Goal: Transaction & Acquisition: Purchase product/service

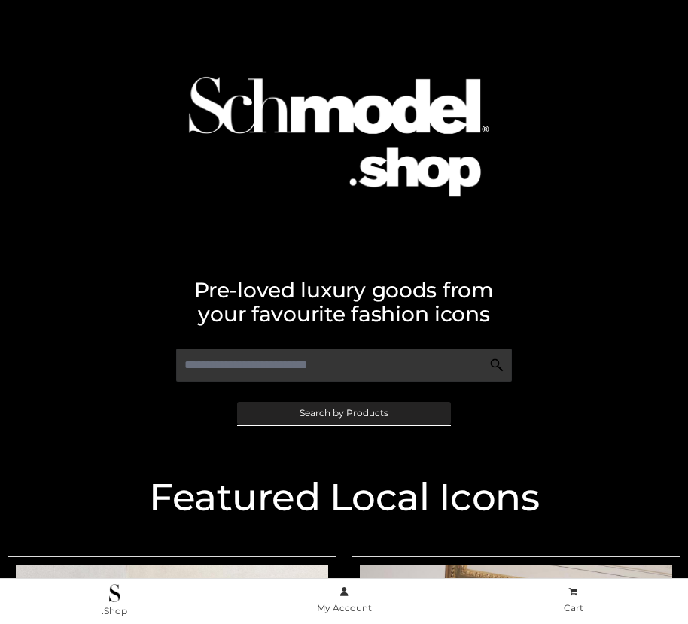
click at [343, 412] on span "Search by Products" at bounding box center [343, 413] width 89 height 9
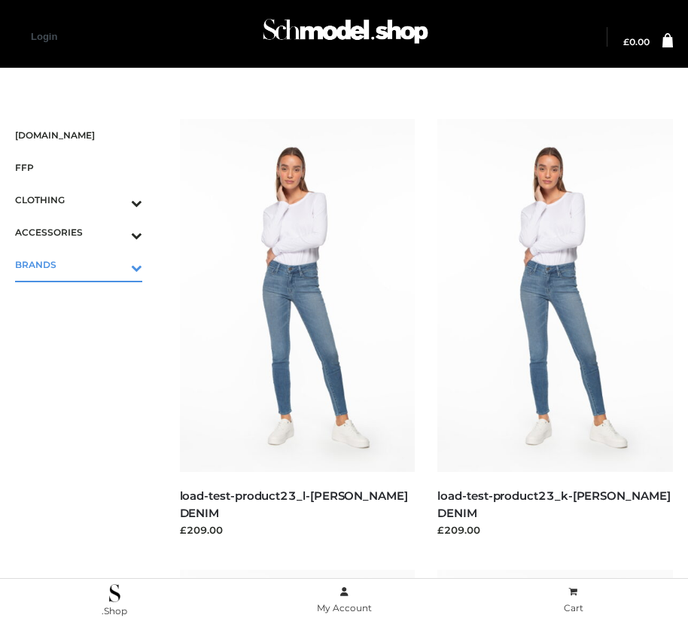
click at [115, 264] on icon "Toggle Submenu" at bounding box center [58, 267] width 169 height 17
click at [86, 329] on span "PARKERSMITH" at bounding box center [86, 329] width 112 height 17
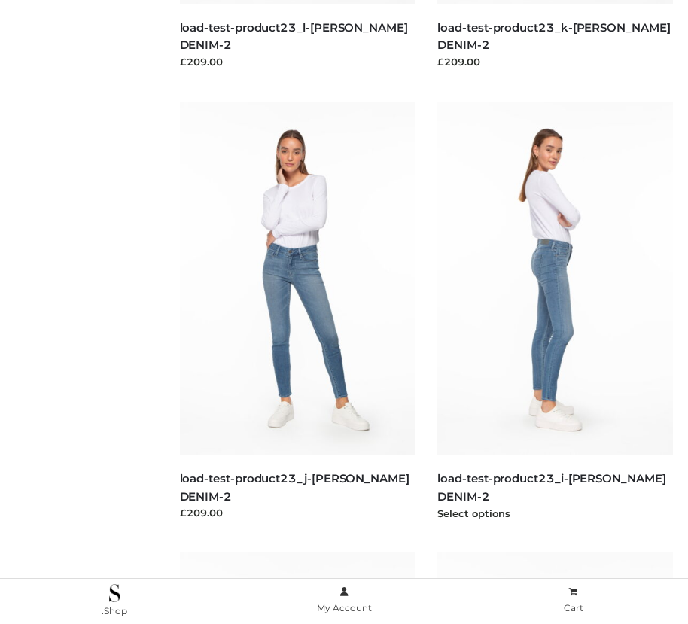
click at [555, 312] on img at bounding box center [555, 278] width 236 height 353
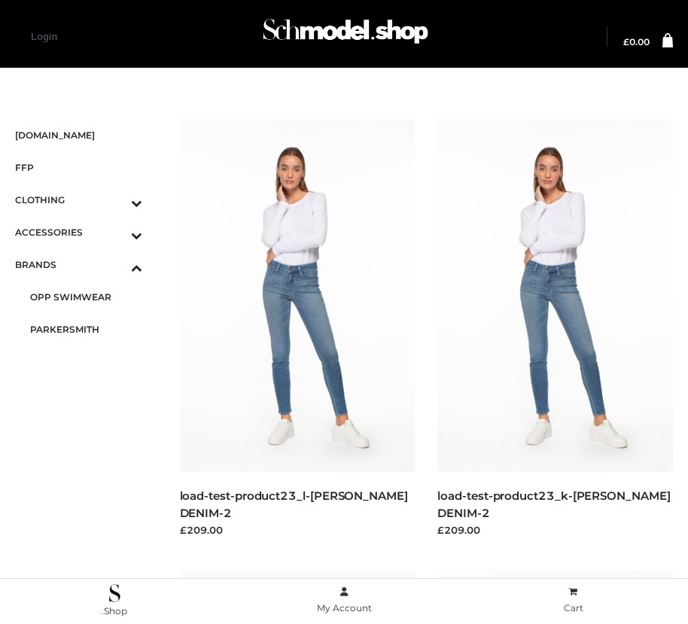
scroll to position [1821, 0]
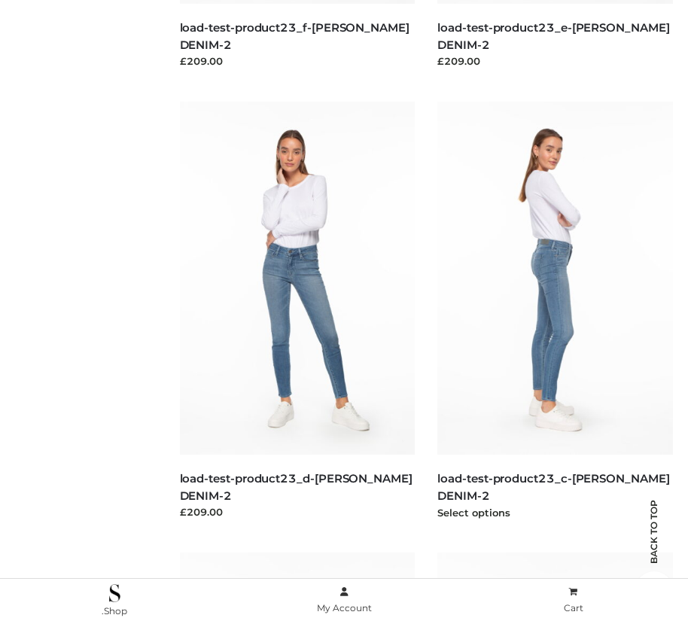
click at [555, 312] on img at bounding box center [555, 278] width 236 height 353
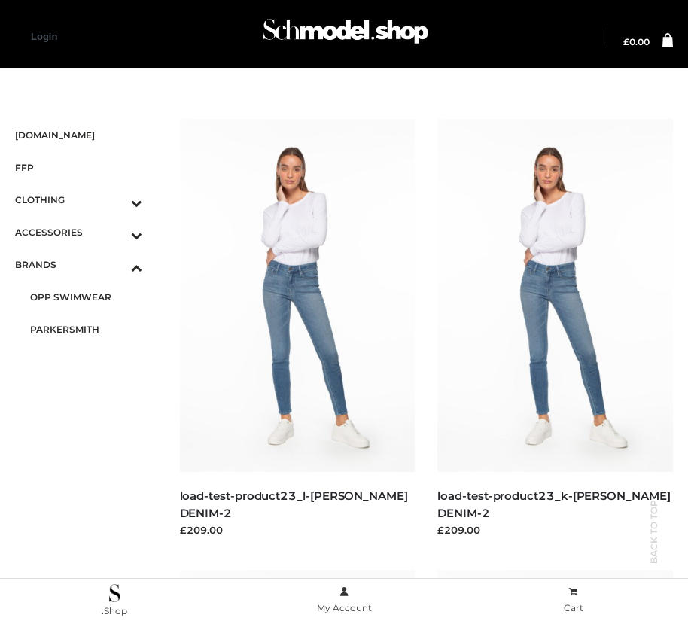
scroll to position [919, 0]
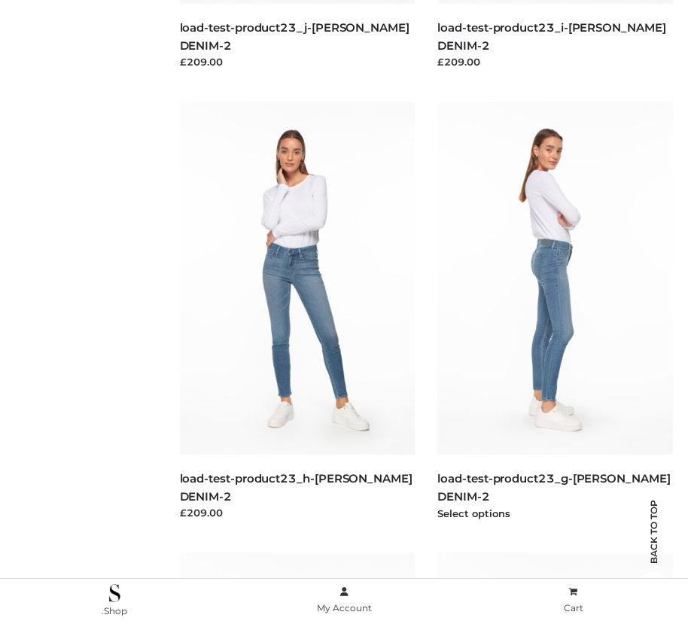
click at [555, 312] on img at bounding box center [555, 278] width 236 height 353
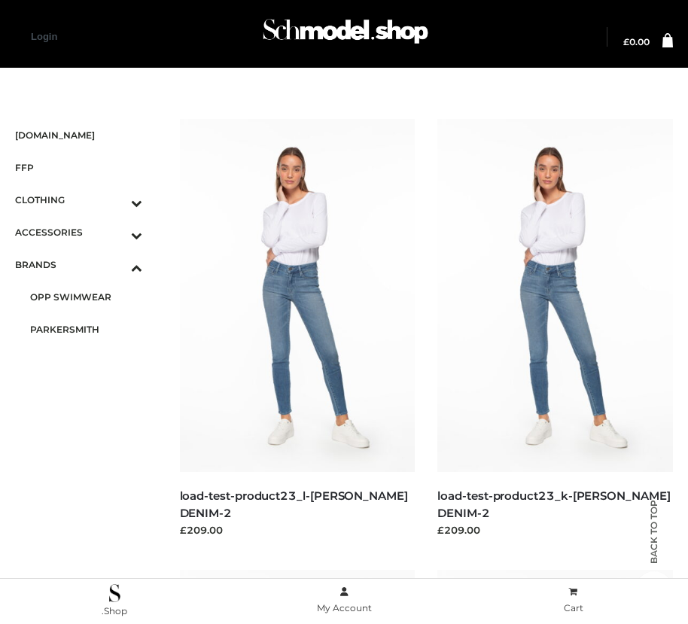
scroll to position [17, 0]
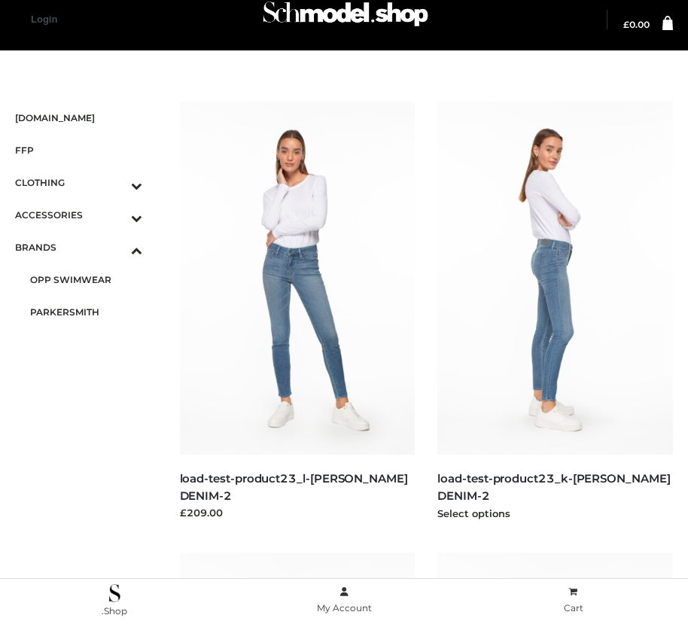
click at [555, 312] on img at bounding box center [555, 278] width 236 height 353
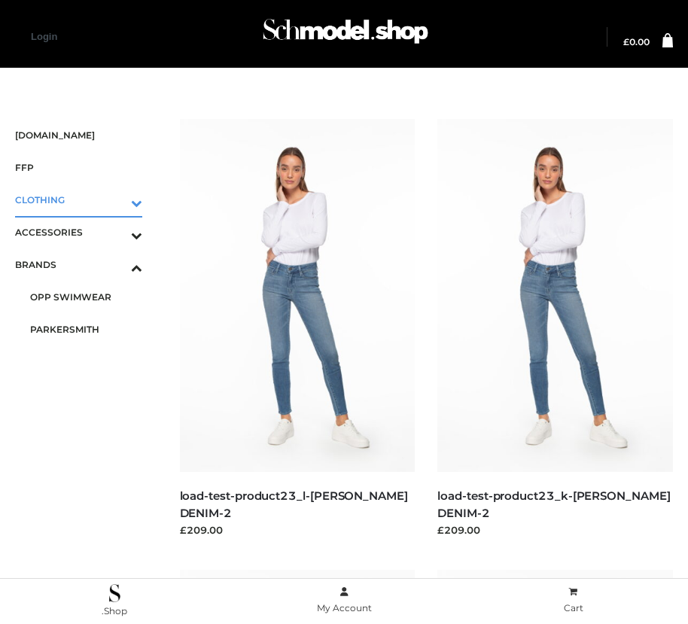
click at [115, 199] on icon "Toggle Submenu" at bounding box center [58, 202] width 169 height 17
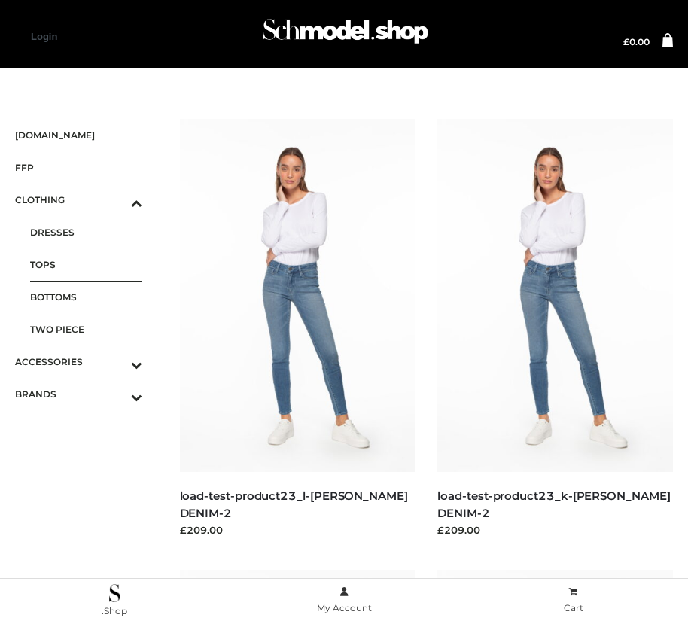
click at [86, 264] on span "TOPS" at bounding box center [86, 264] width 112 height 17
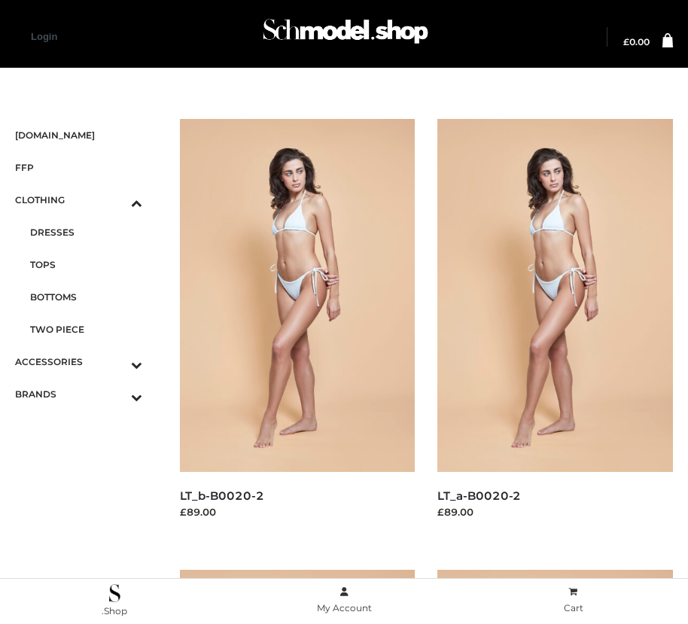
scroll to position [2272, 0]
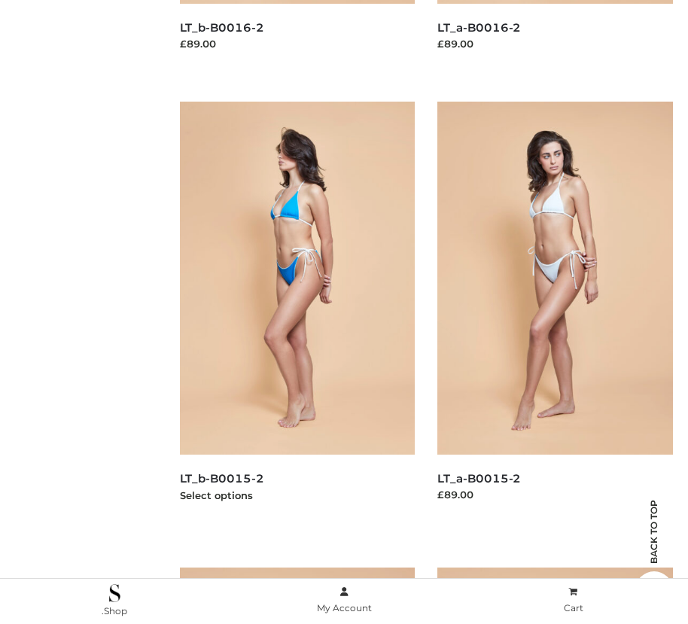
click at [296, 312] on img at bounding box center [298, 278] width 236 height 353
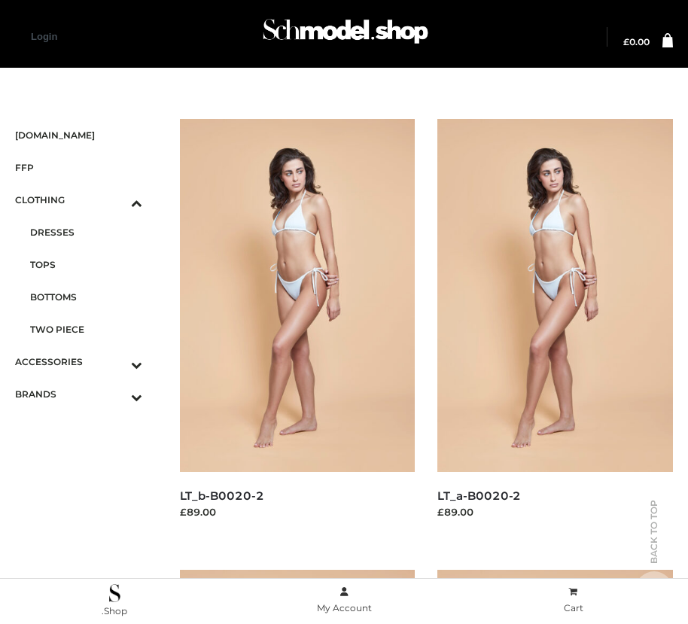
scroll to position [1370, 0]
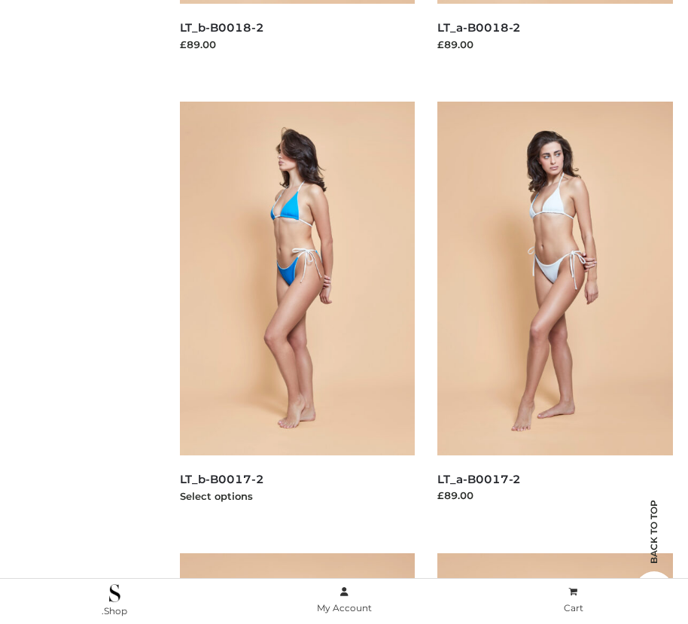
click at [296, 312] on img at bounding box center [298, 278] width 236 height 353
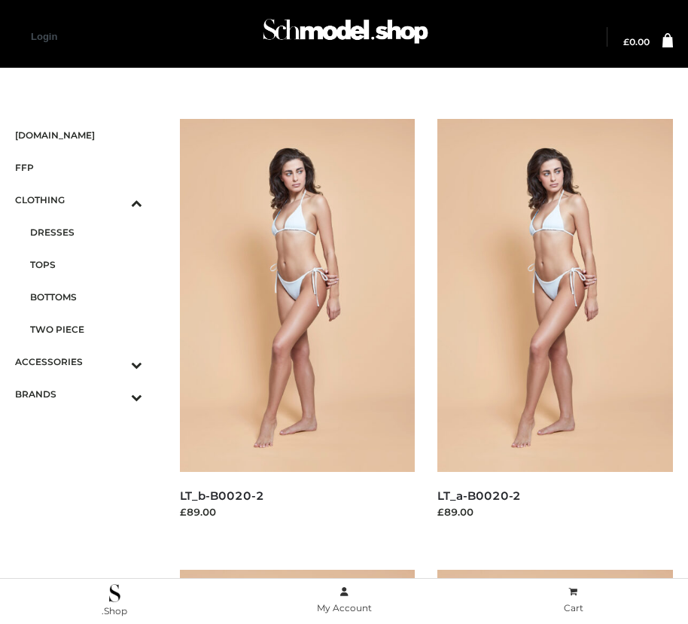
scroll to position [1821, 0]
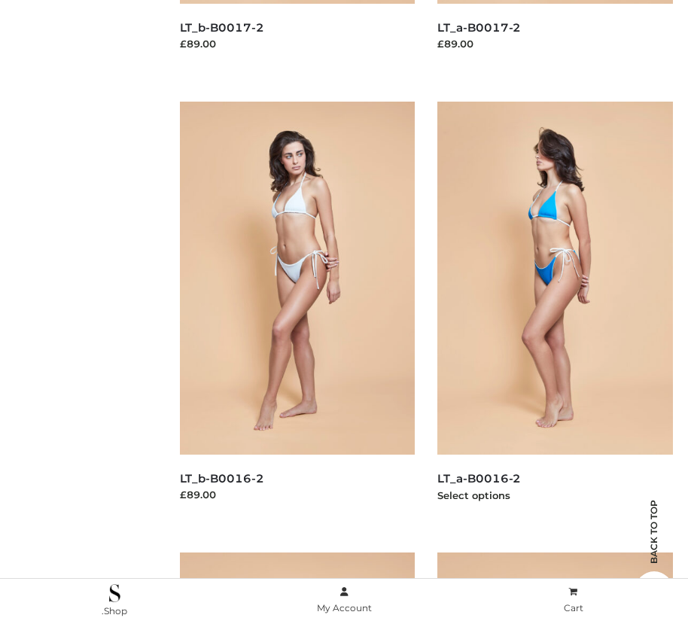
click at [555, 312] on img at bounding box center [555, 278] width 236 height 353
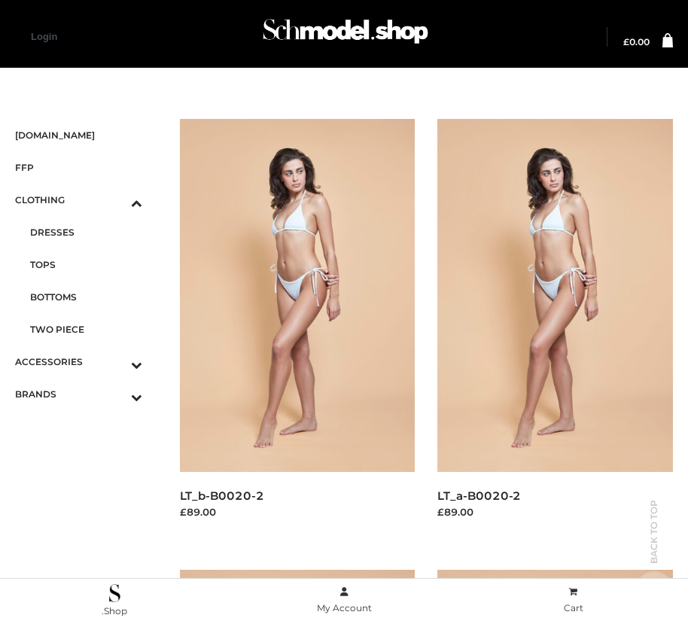
scroll to position [468, 0]
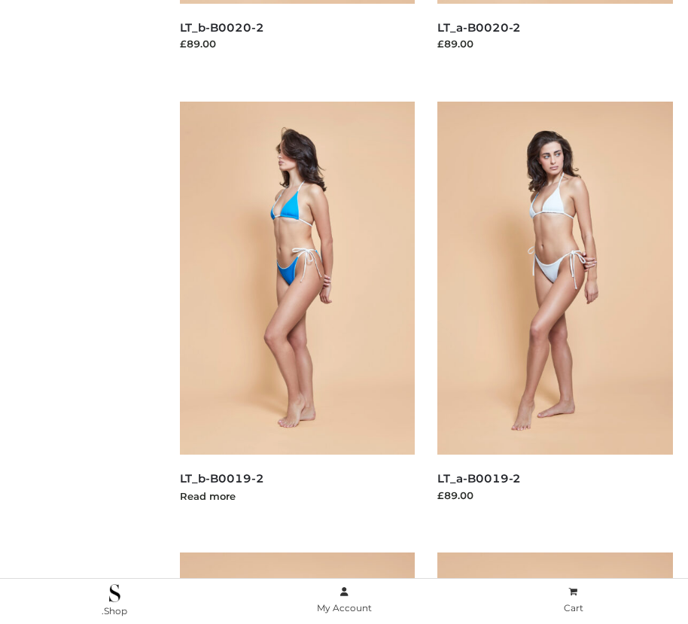
click at [296, 312] on img at bounding box center [298, 278] width 236 height 353
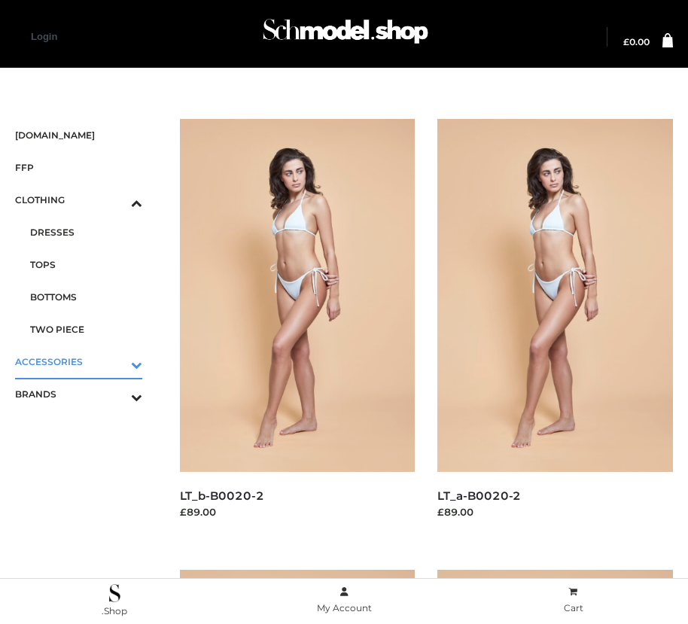
click at [115, 361] on icon "Toggle Submenu" at bounding box center [58, 364] width 169 height 17
click at [86, 296] on span "JEWELRY" at bounding box center [86, 296] width 112 height 17
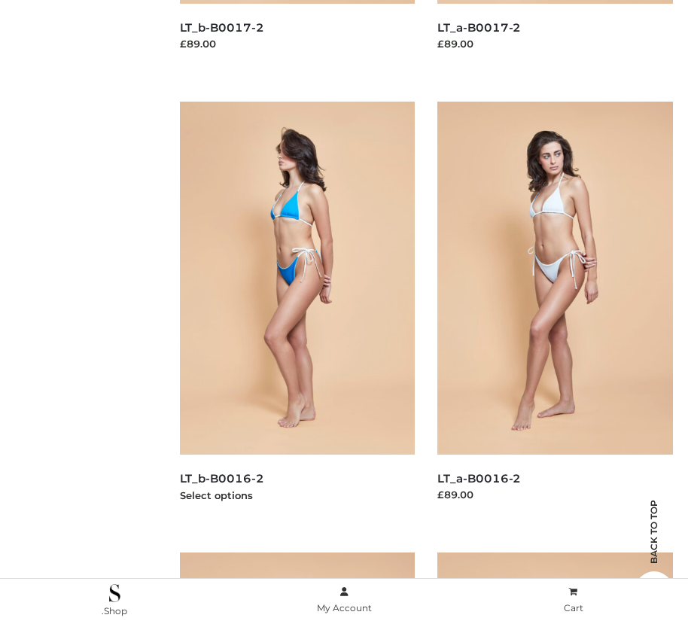
click at [296, 312] on img at bounding box center [298, 278] width 236 height 353
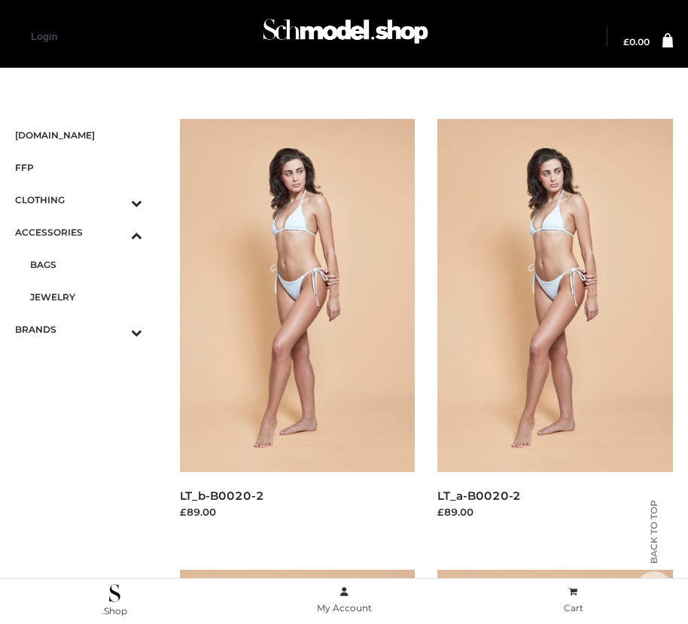
scroll to position [1370, 0]
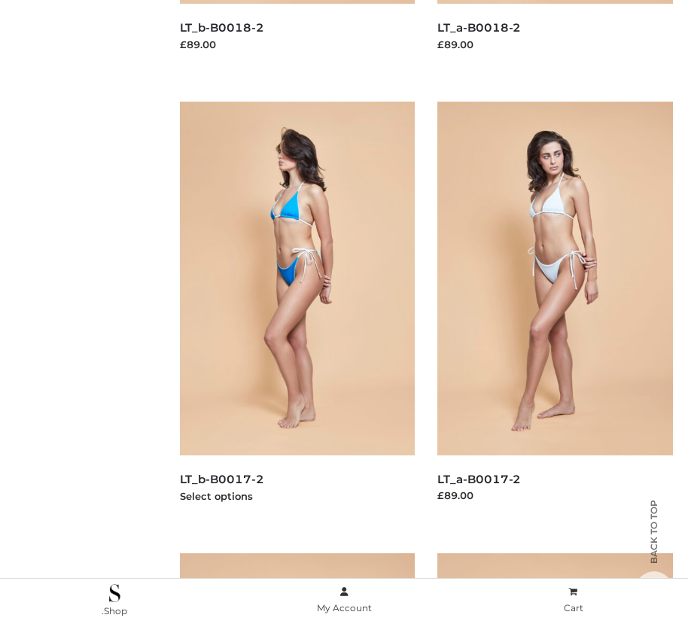
click at [296, 312] on img at bounding box center [298, 278] width 236 height 353
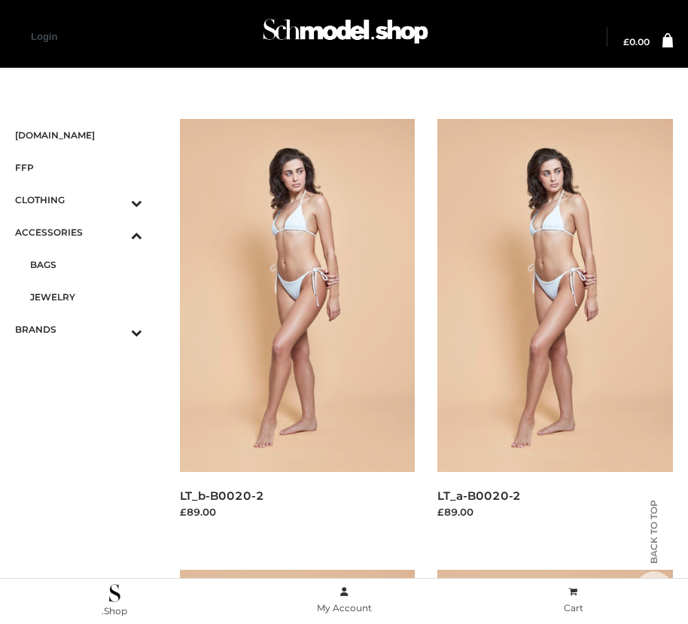
scroll to position [3188, 0]
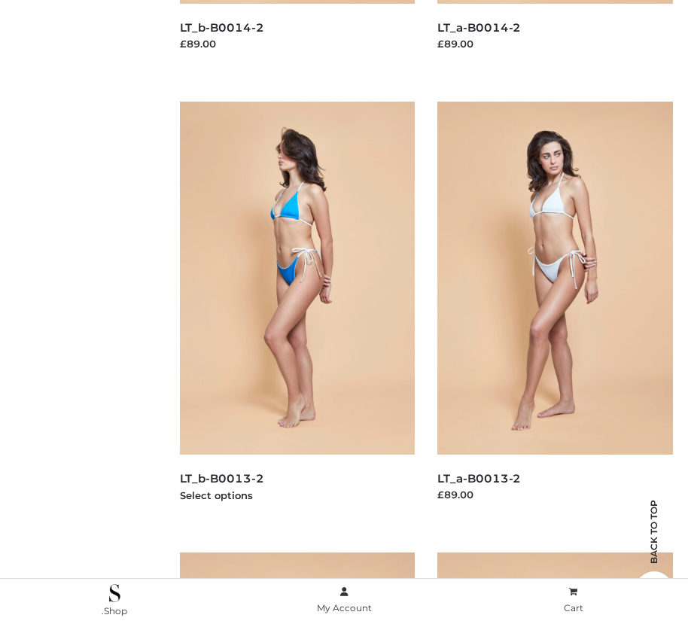
click at [296, 312] on img at bounding box center [298, 278] width 236 height 353
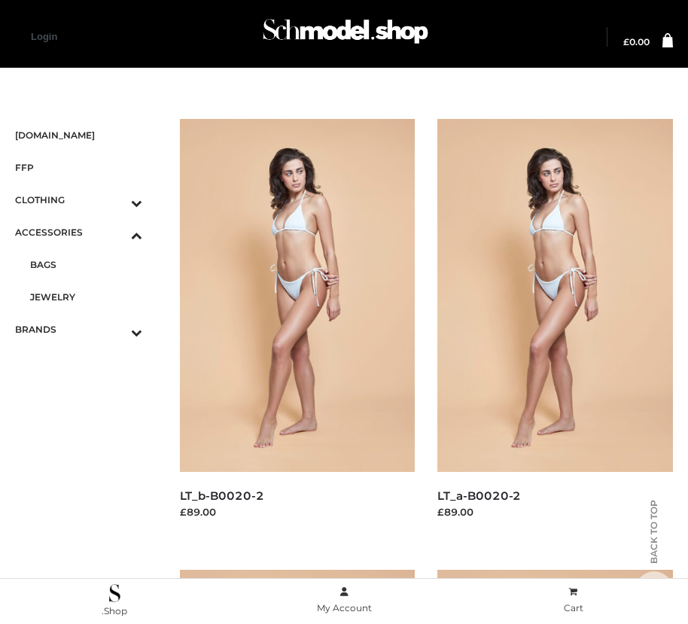
scroll to position [17, 0]
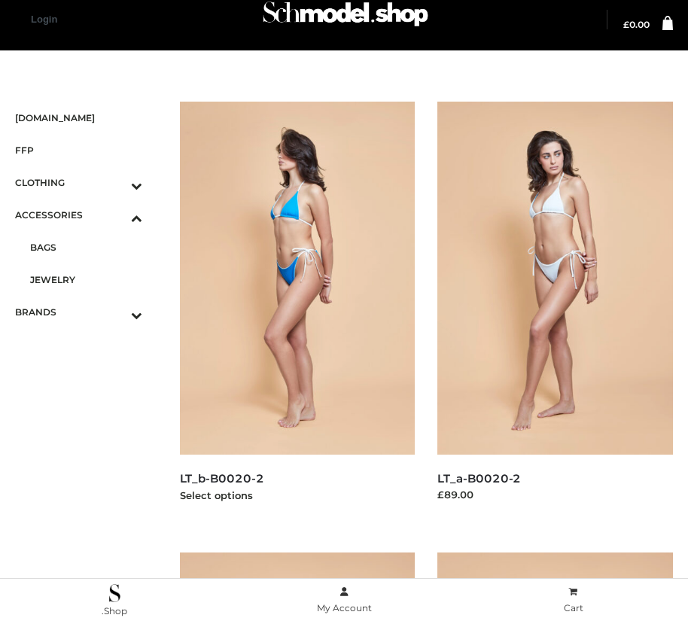
click at [296, 312] on img at bounding box center [298, 278] width 236 height 353
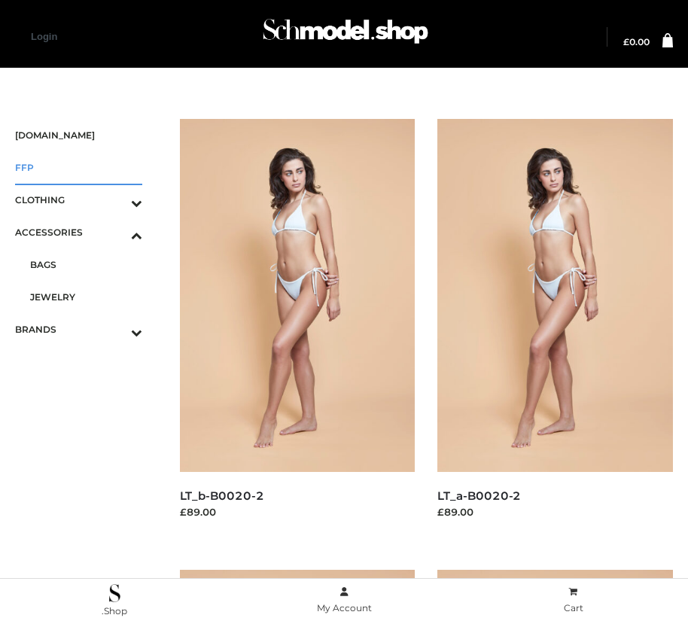
click at [78, 167] on span "FFP" at bounding box center [78, 167] width 127 height 17
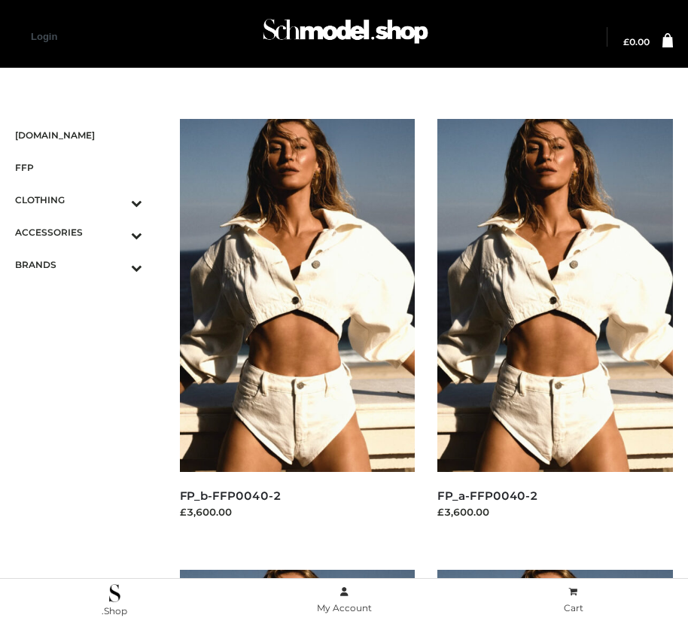
scroll to position [2272, 0]
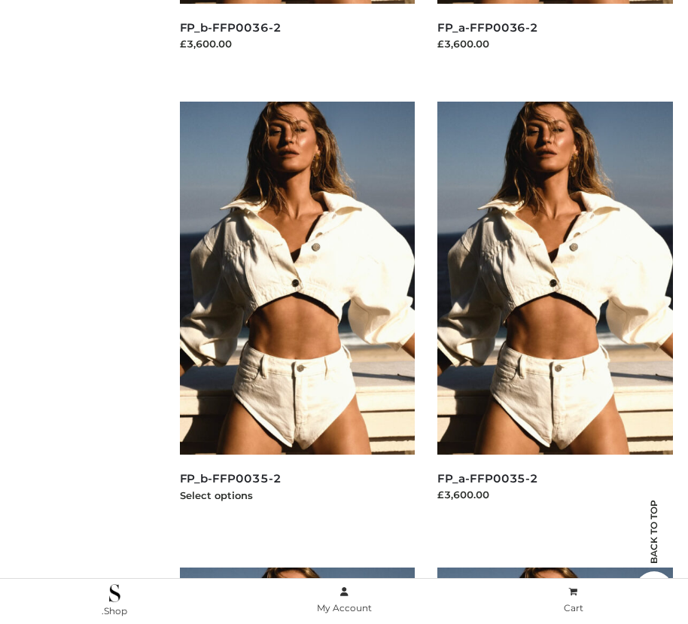
click at [296, 312] on img at bounding box center [298, 278] width 236 height 353
click at [555, 312] on img at bounding box center [555, 278] width 236 height 353
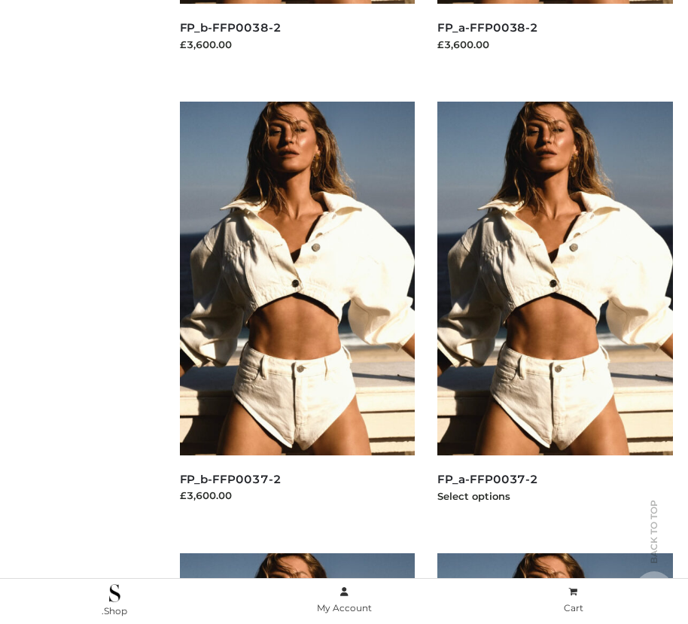
click at [555, 312] on img at bounding box center [555, 278] width 236 height 353
click at [296, 312] on img at bounding box center [298, 278] width 236 height 353
